Goal: Register for event/course

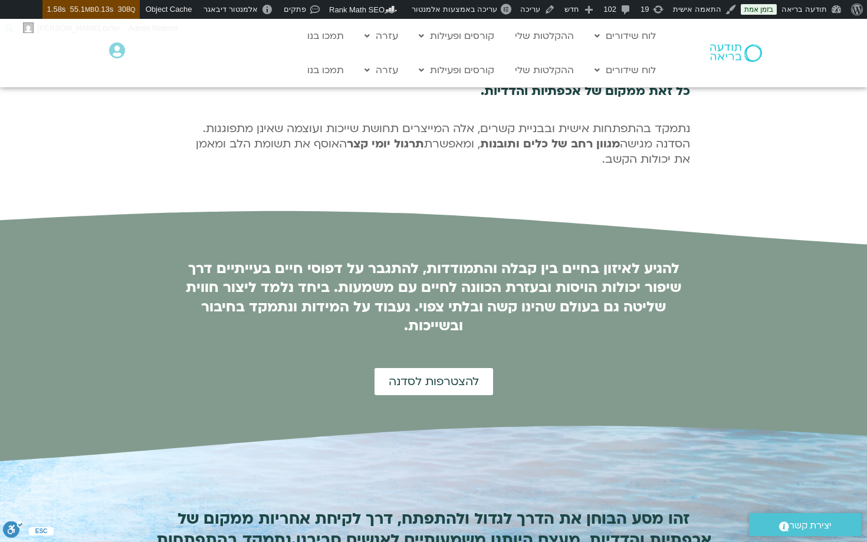
scroll to position [429, 0]
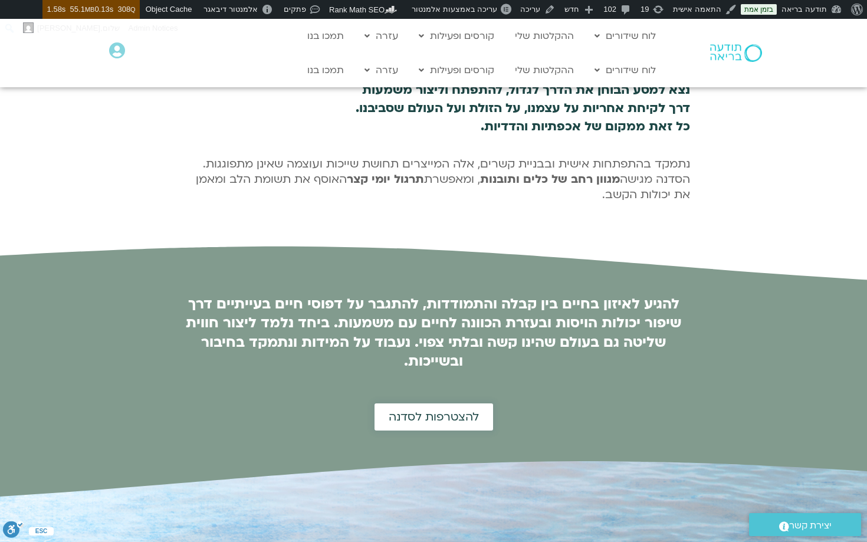
click at [441, 411] on span "להצטרפות לסדנה" at bounding box center [434, 417] width 90 height 13
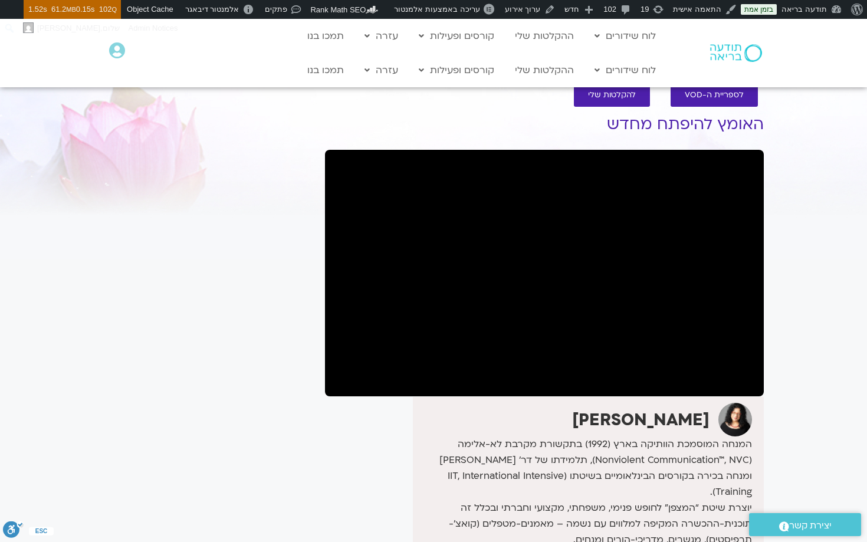
click at [529, 7] on link "ערוך אירוע" at bounding box center [530, 9] width 60 height 19
